Goal: Task Accomplishment & Management: Complete application form

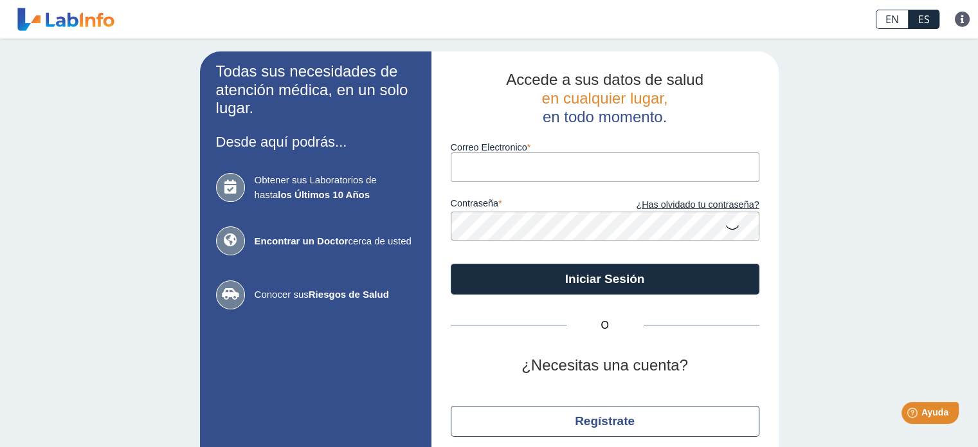
click at [484, 172] on input "Correo Electronico" at bounding box center [605, 166] width 309 height 29
type input "[EMAIL_ADDRESS][DOMAIN_NAME]"
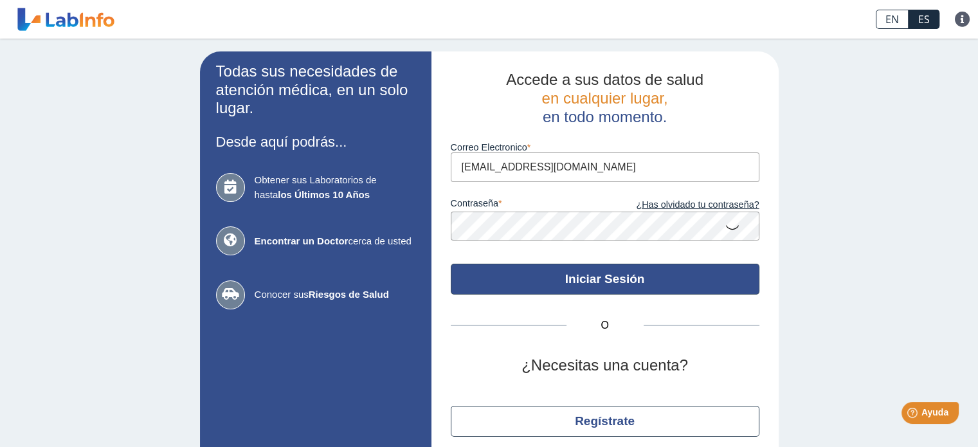
click at [591, 279] on button "Iniciar Sesión" at bounding box center [605, 279] width 309 height 31
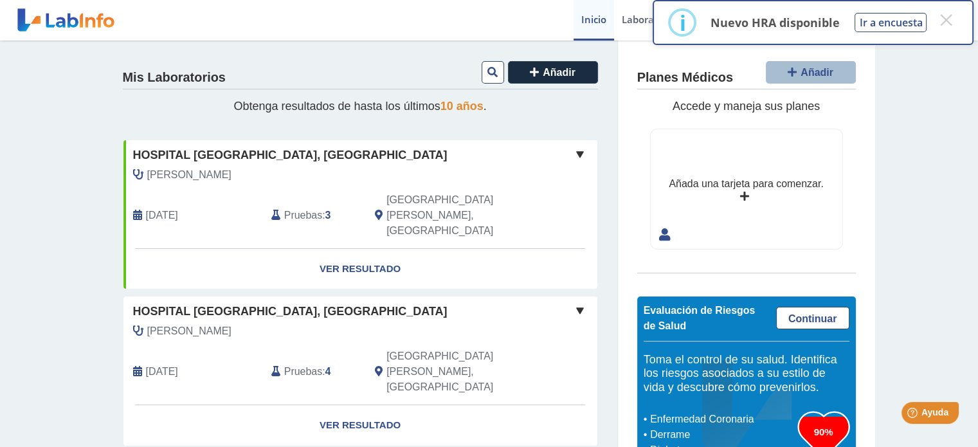
click at [578, 154] on span at bounding box center [579, 154] width 15 height 15
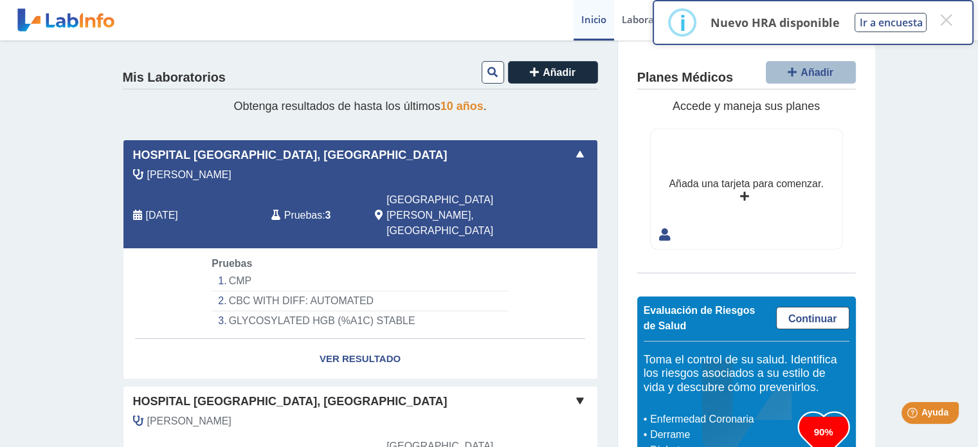
scroll to position [64, 0]
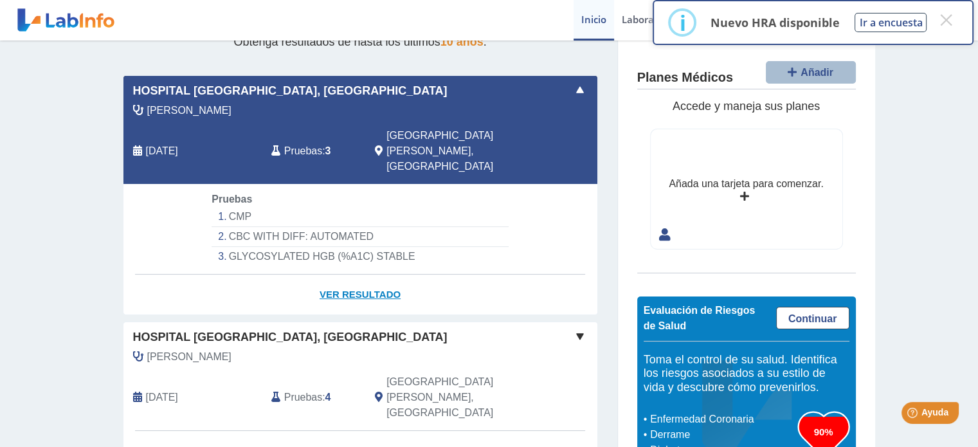
click at [347, 275] on link "Ver Resultado" at bounding box center [360, 295] width 474 height 41
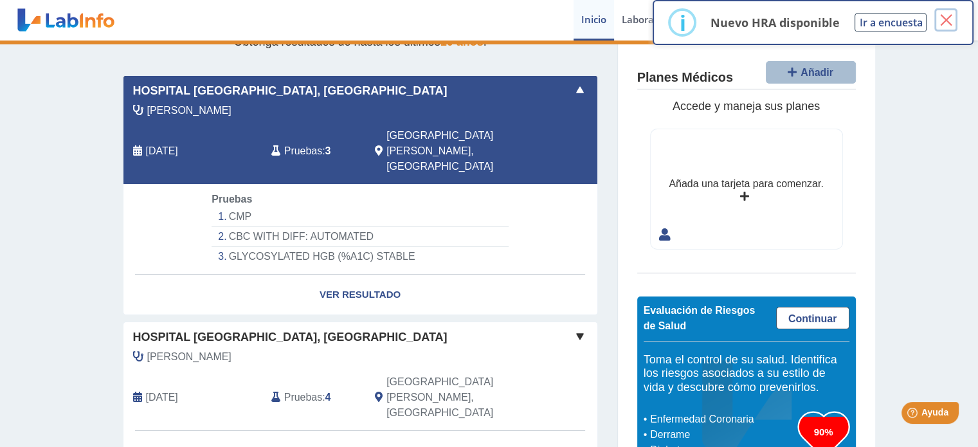
click at [955, 17] on button "×" at bounding box center [946, 19] width 23 height 23
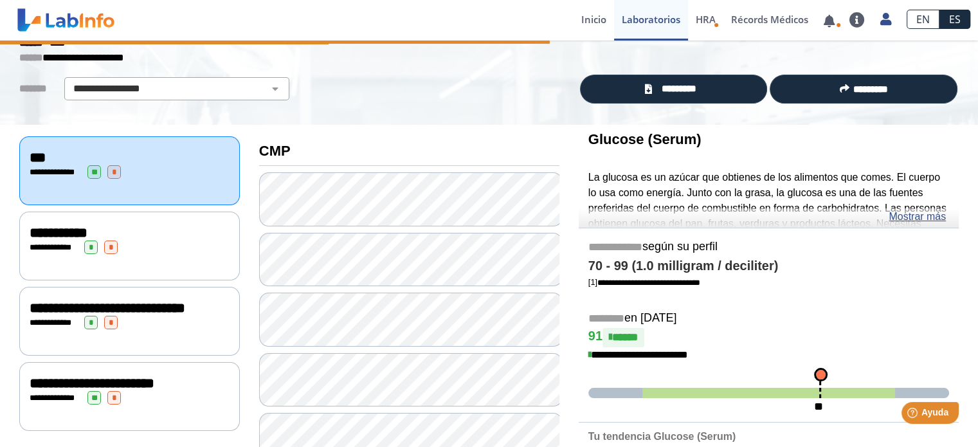
scroll to position [129, 0]
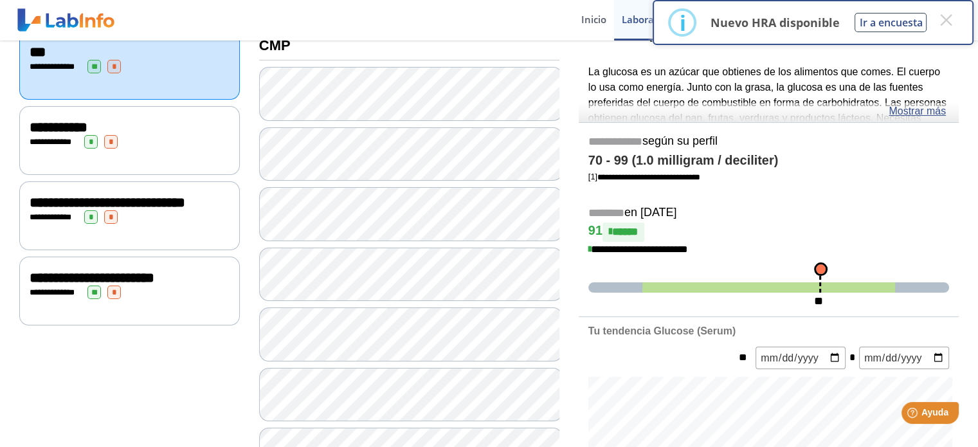
scroll to position [193, 0]
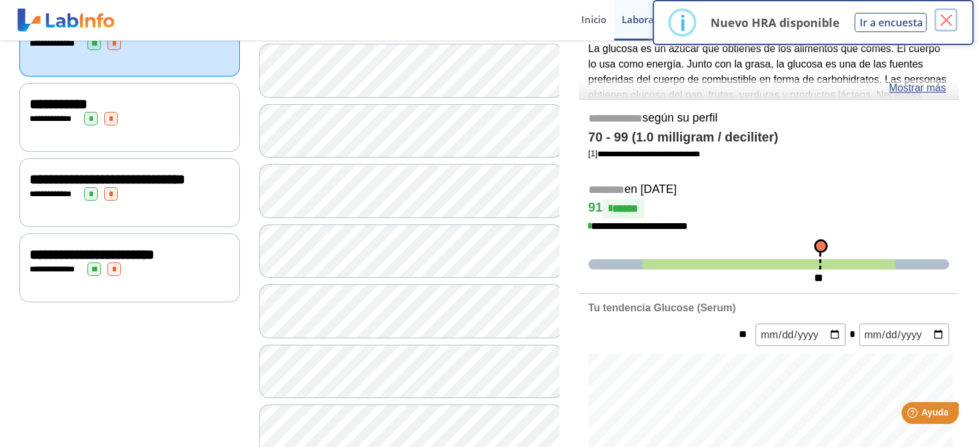
click at [942, 17] on button "×" at bounding box center [946, 19] width 23 height 23
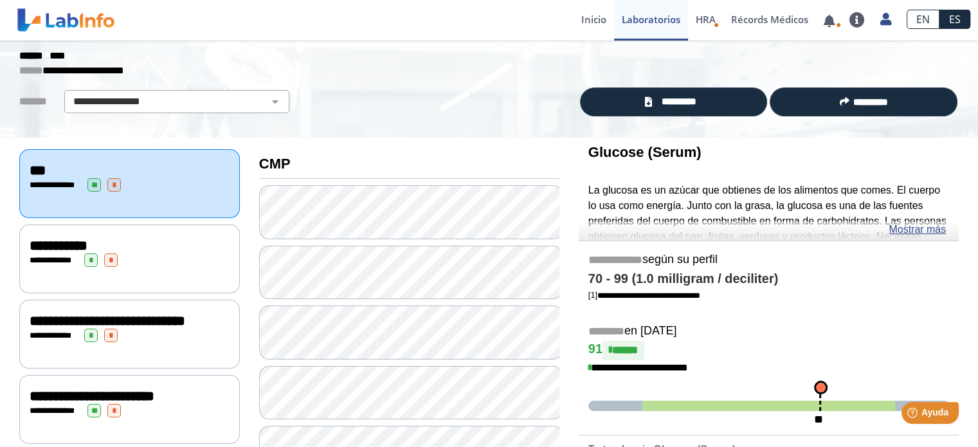
scroll to position [0, 0]
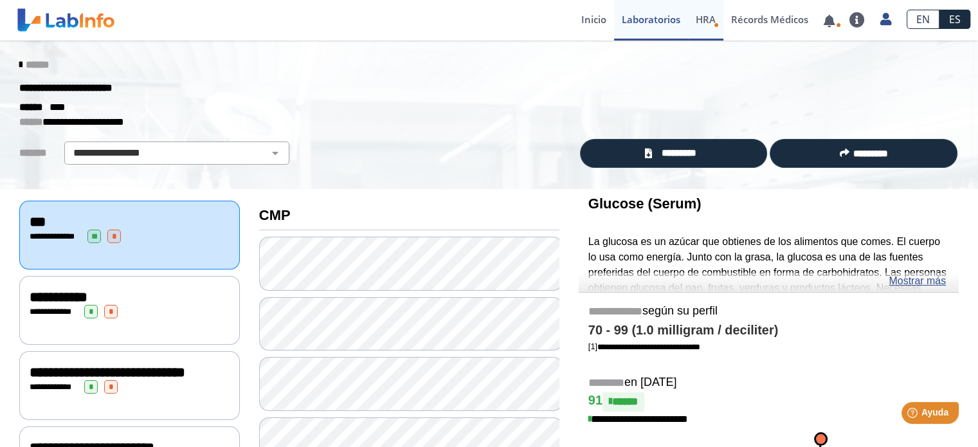
click at [704, 20] on span "HRA" at bounding box center [706, 19] width 20 height 13
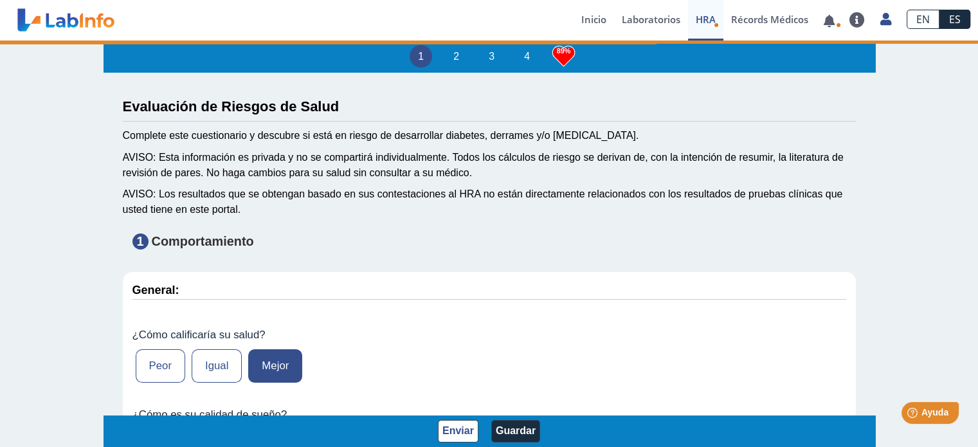
type input "215"
type input "[PERSON_NAME]"
type input "[DATE]"
type input "[PHONE_NUMBER]"
type input "[PERSON_NAME]"
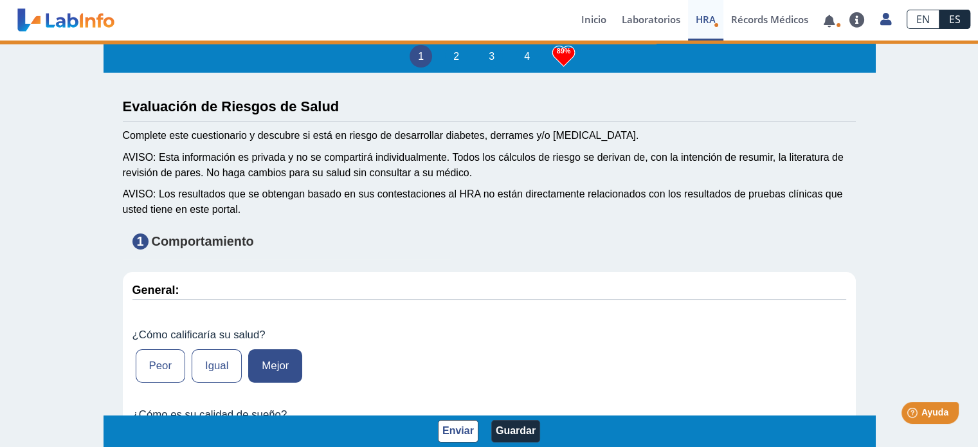
select select
type input "Bayamón"
select select "12: 273"
select select "7: 280"
select select "2: 134"
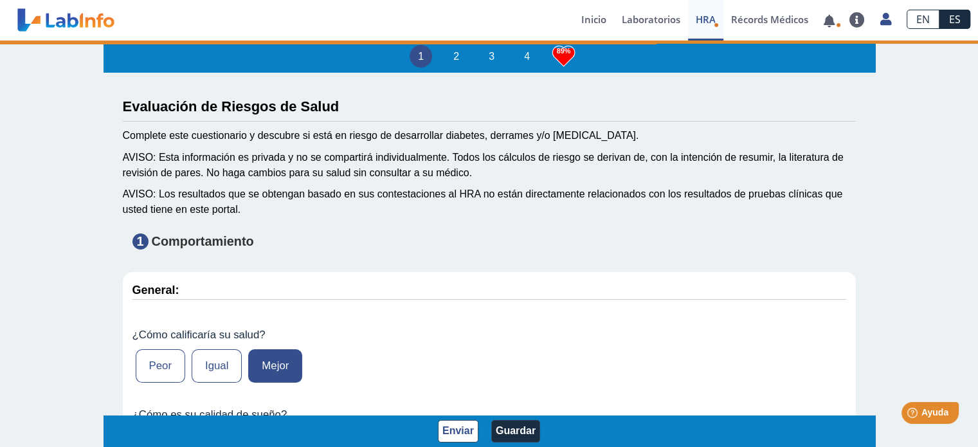
select select "8: 175"
select select
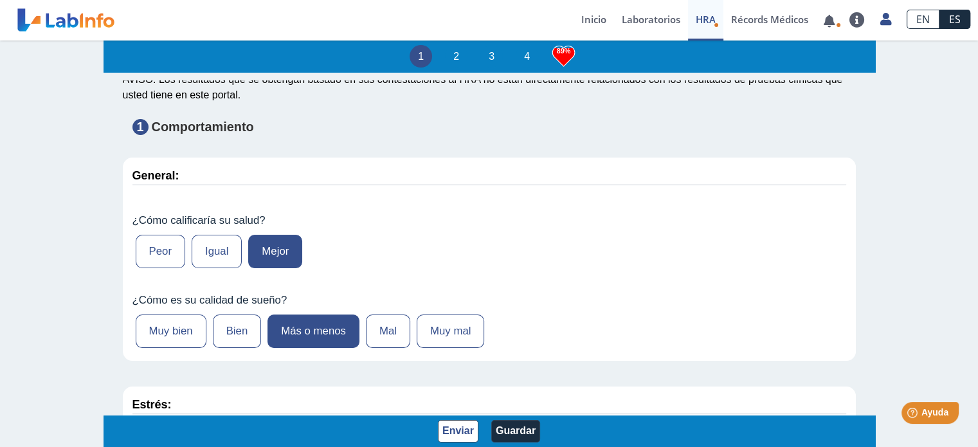
scroll to position [129, 0]
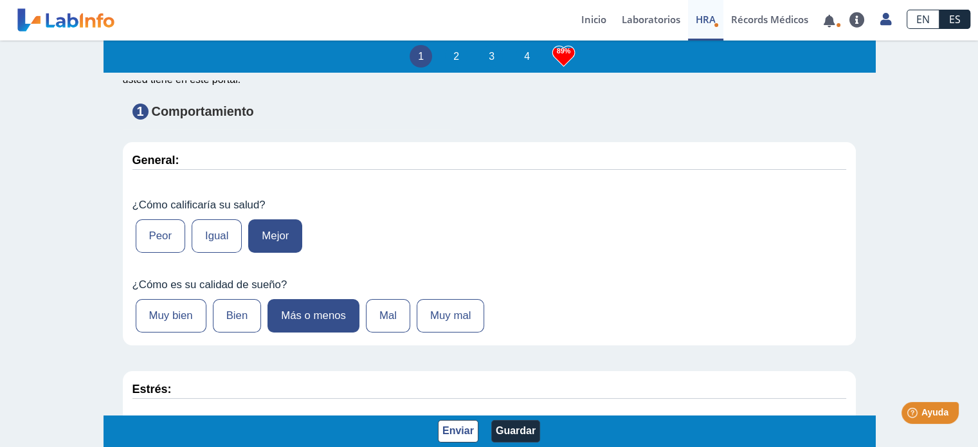
click at [267, 230] on label "Mejor" at bounding box center [275, 235] width 54 height 33
click at [0, 0] on input "Mejor" at bounding box center [0, 0] width 0 height 0
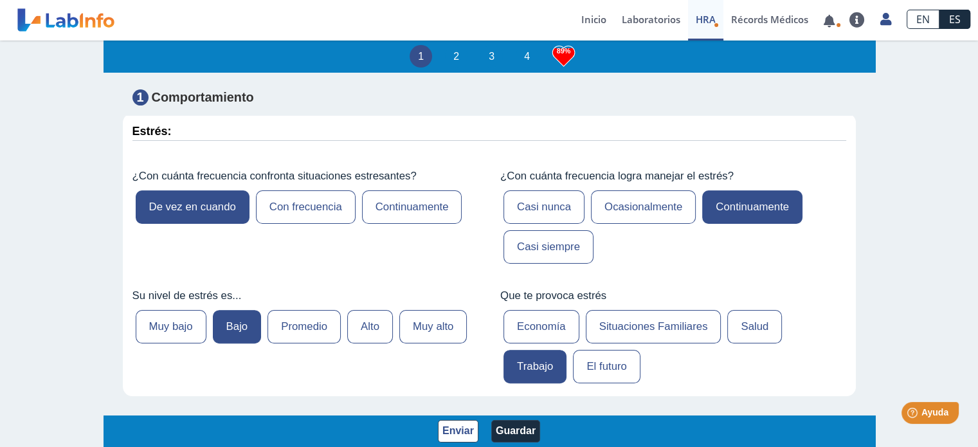
scroll to position [386, 0]
click at [828, 20] on link at bounding box center [829, 21] width 26 height 10
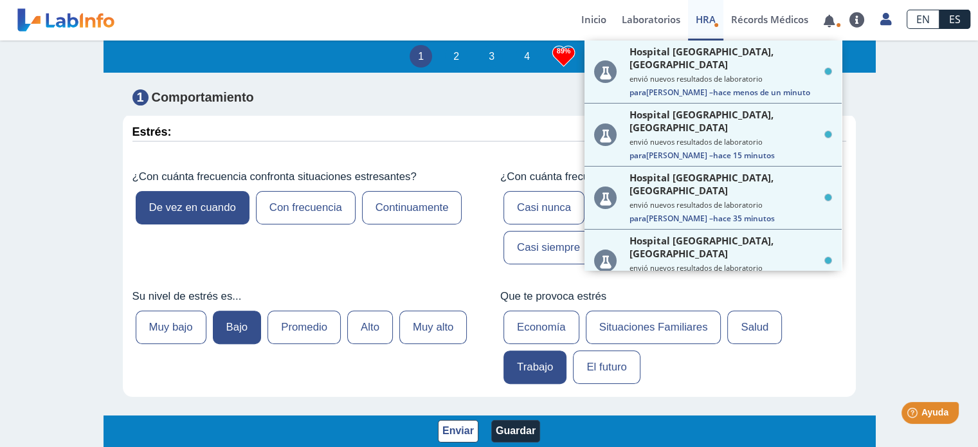
click at [885, 100] on div "1 2 3 4 89% Evaluación de Riesgos de Salud Complete este cuestionario y descubr…" at bounding box center [489, 243] width 978 height 408
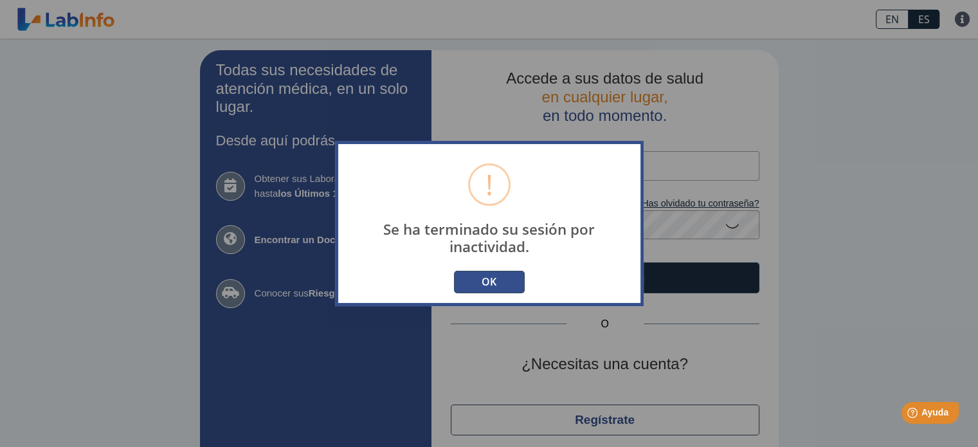
click at [476, 276] on button "OK" at bounding box center [489, 282] width 71 height 23
